Goal: Task Accomplishment & Management: Manage account settings

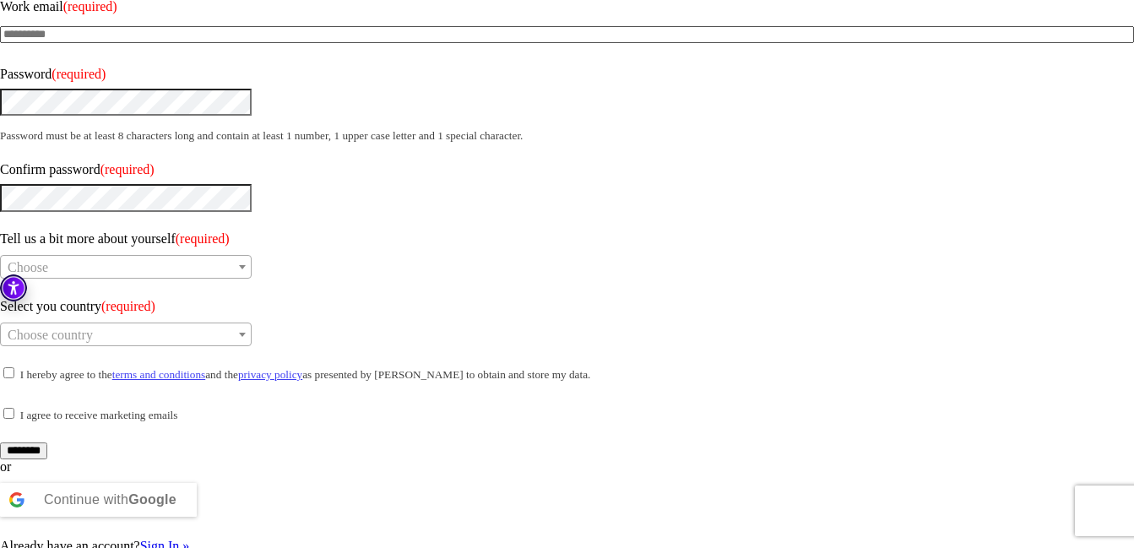
scroll to position [244, 0]
click at [176, 491] on b "Google" at bounding box center [152, 498] width 48 height 14
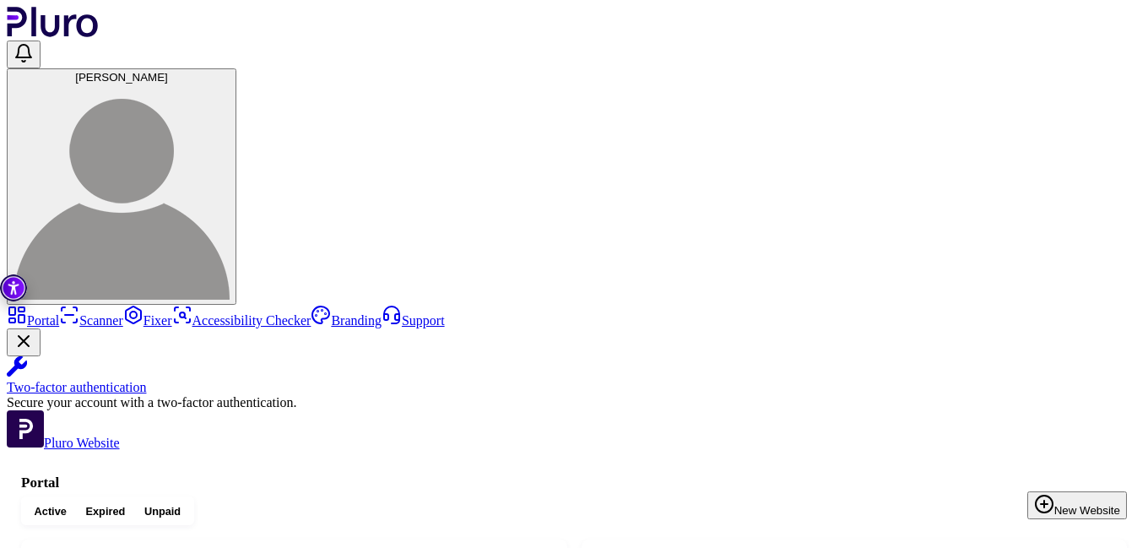
click at [126, 504] on span "Expired" at bounding box center [106, 511] width 40 height 14
click at [67, 504] on span "Active" at bounding box center [51, 511] width 32 height 14
